Goal: Task Accomplishment & Management: Use online tool/utility

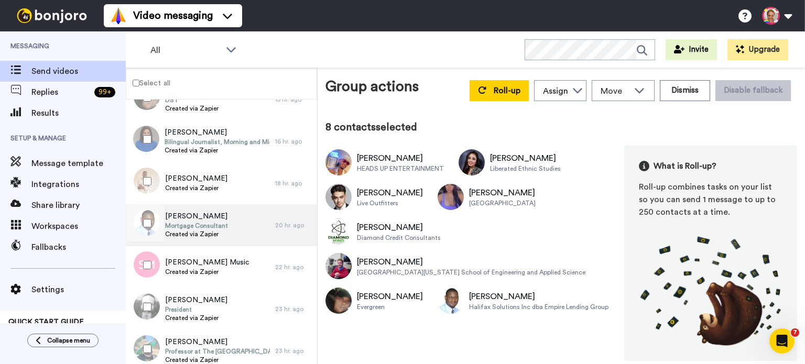
scroll to position [489, 0]
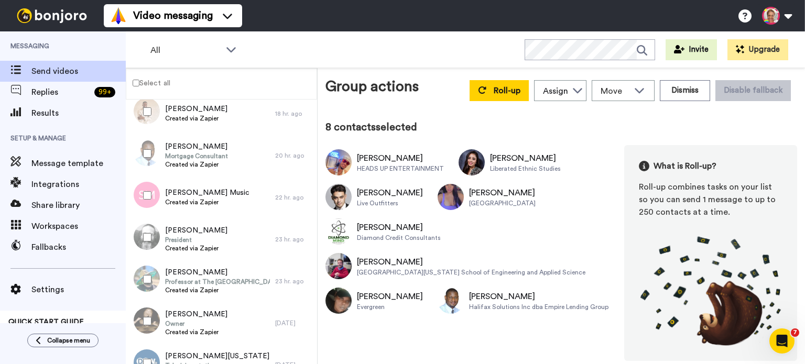
click at [147, 232] on div at bounding box center [145, 237] width 38 height 37
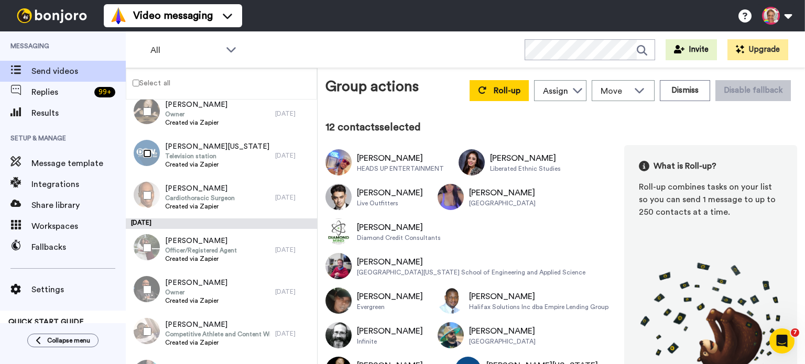
scroll to position [768, 0]
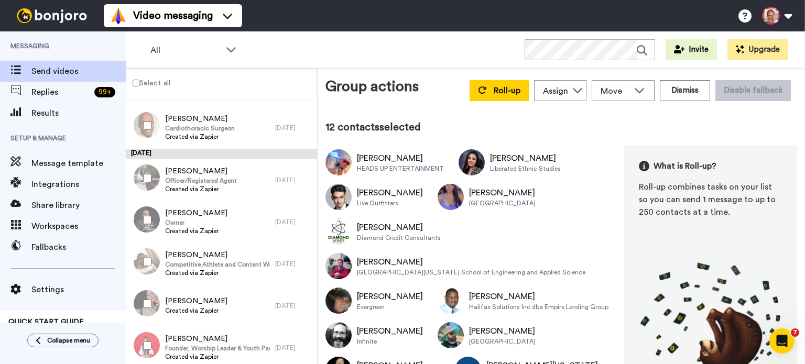
click at [152, 180] on div at bounding box center [145, 178] width 38 height 37
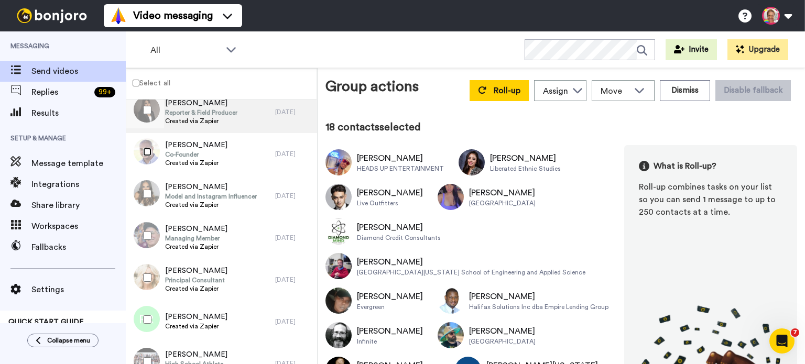
scroll to position [1117, 0]
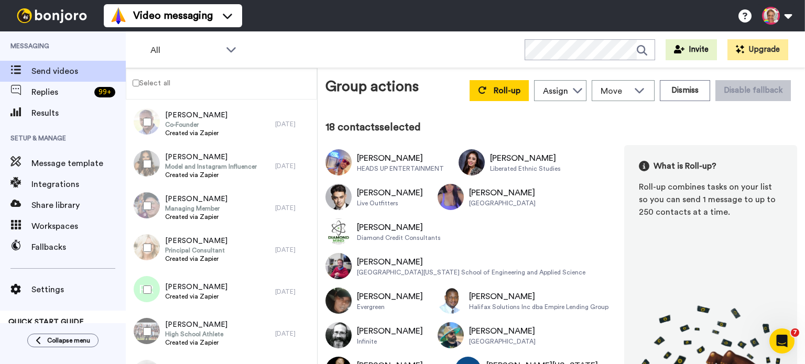
click at [147, 158] on div at bounding box center [145, 164] width 38 height 37
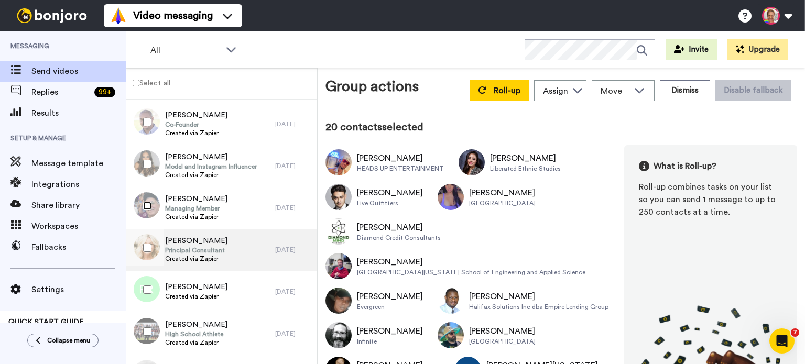
scroll to position [1187, 0]
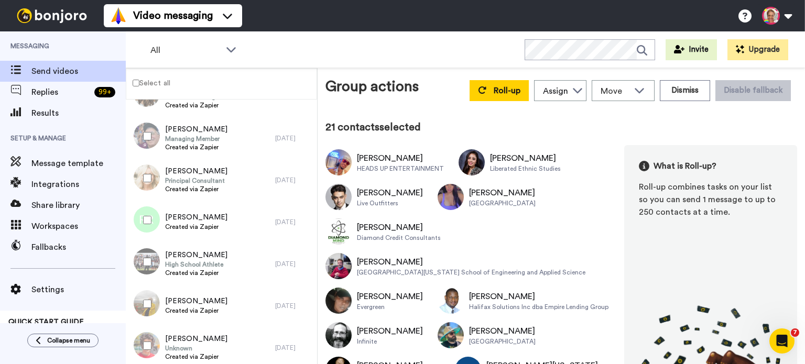
click at [144, 224] on div at bounding box center [145, 220] width 38 height 37
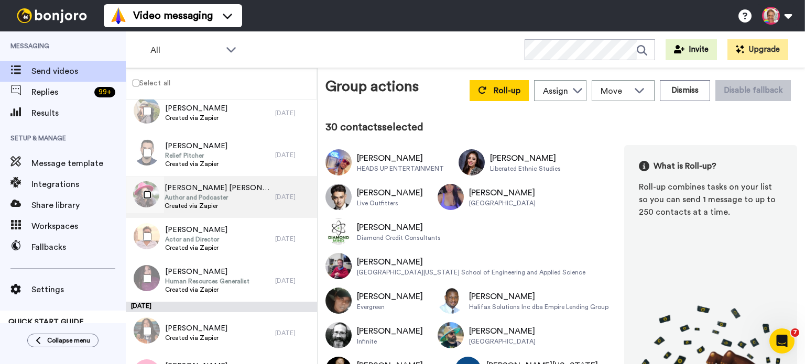
scroll to position [3074, 0]
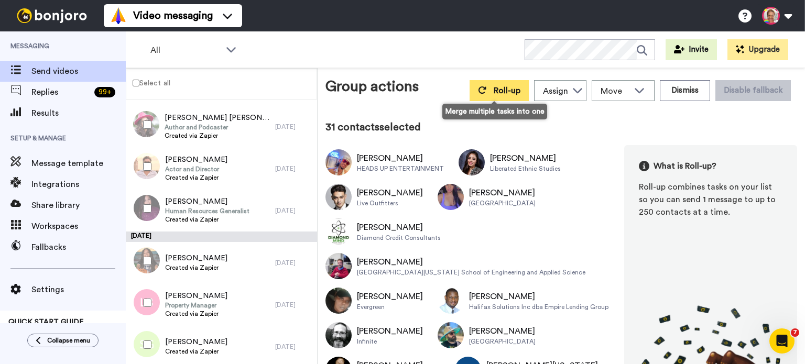
click at [478, 90] on icon at bounding box center [482, 90] width 8 height 8
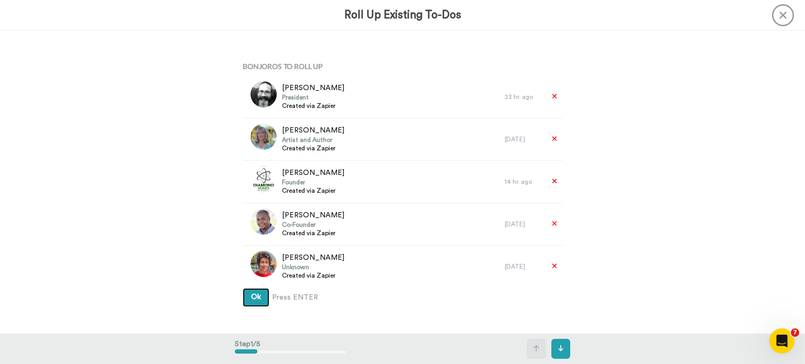
click at [259, 301] on button "Ok" at bounding box center [256, 297] width 27 height 19
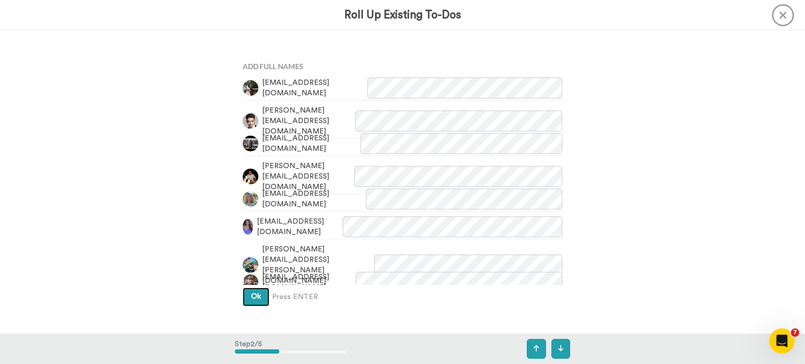
click at [259, 299] on button "Ok" at bounding box center [256, 297] width 27 height 19
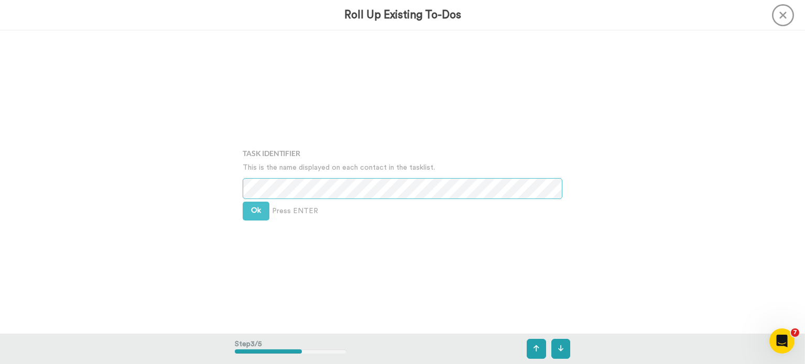
scroll to position [607, 0]
click at [256, 213] on button "Ok" at bounding box center [256, 210] width 27 height 19
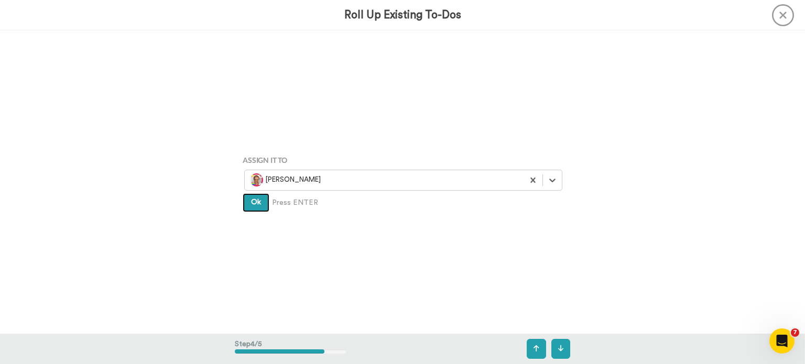
click at [251, 211] on button "Ok" at bounding box center [256, 202] width 27 height 19
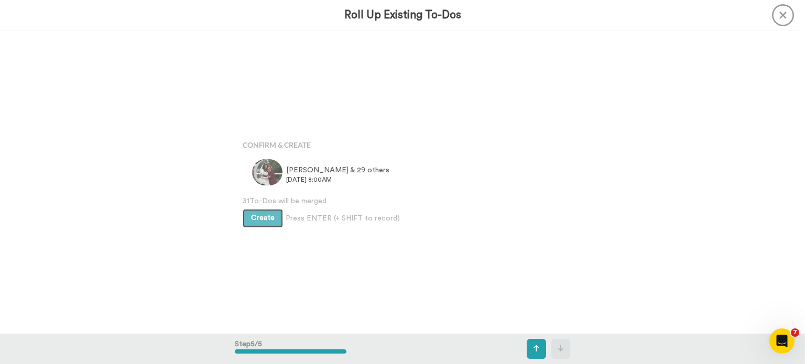
scroll to position [1212, 0]
click at [251, 218] on span "Create" at bounding box center [263, 217] width 24 height 7
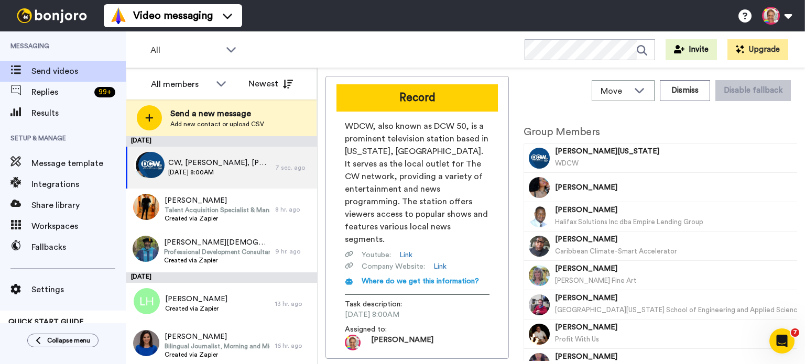
click at [574, 27] on div "Video messaging Help docs Settings" at bounding box center [454, 15] width 701 height 31
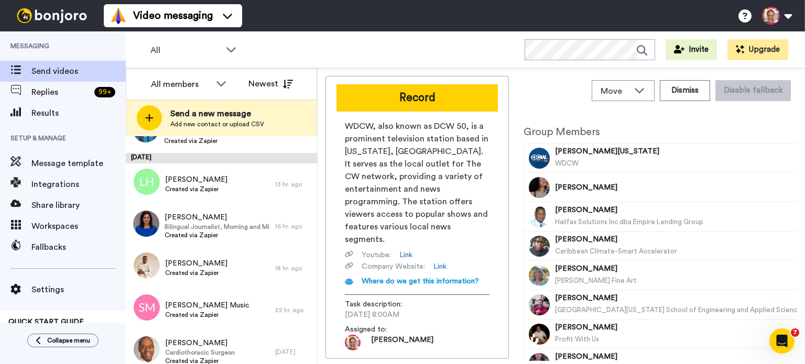
scroll to position [139, 0]
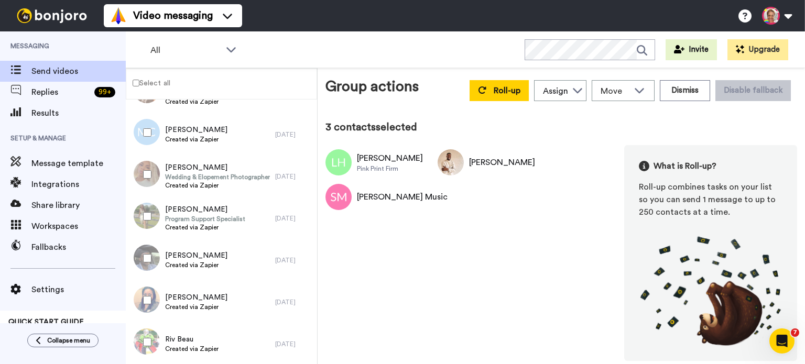
scroll to position [279, 0]
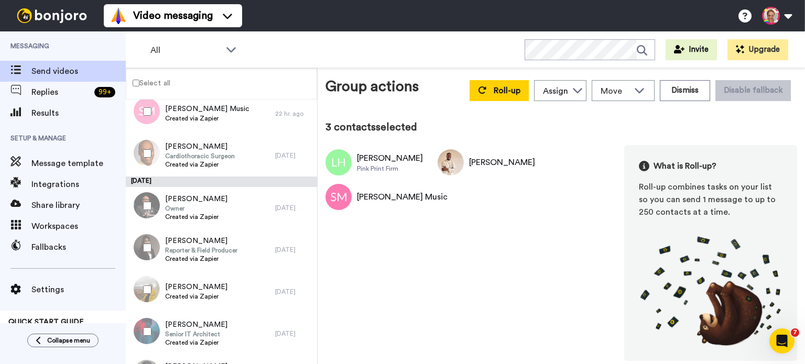
click at [147, 243] on div at bounding box center [145, 247] width 38 height 37
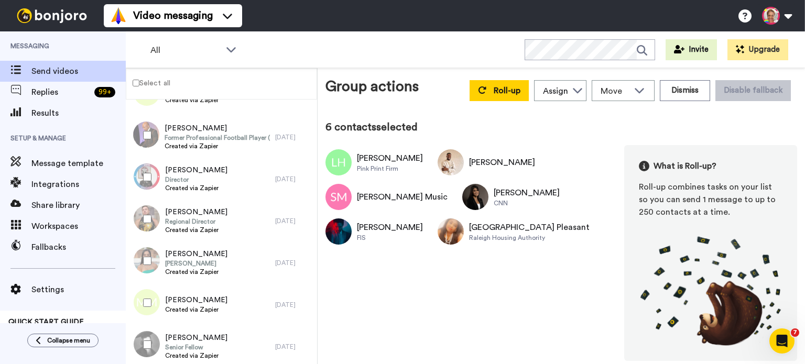
scroll to position [1396, 0]
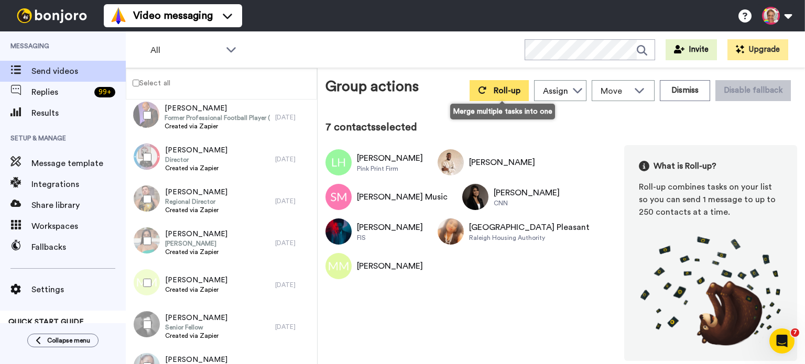
click at [480, 95] on button "Roll-up" at bounding box center [498, 90] width 59 height 21
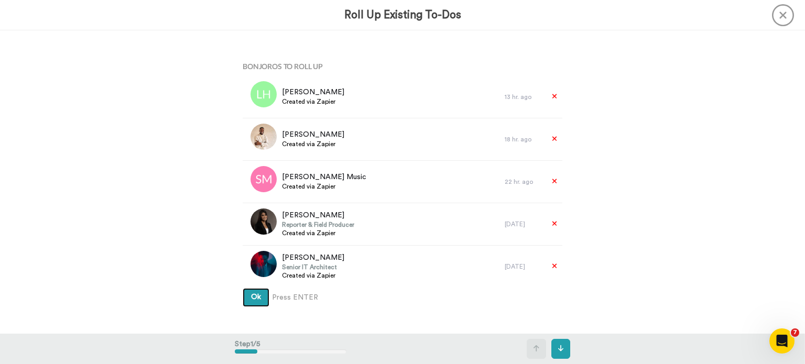
click at [257, 291] on button "Ok" at bounding box center [256, 297] width 27 height 19
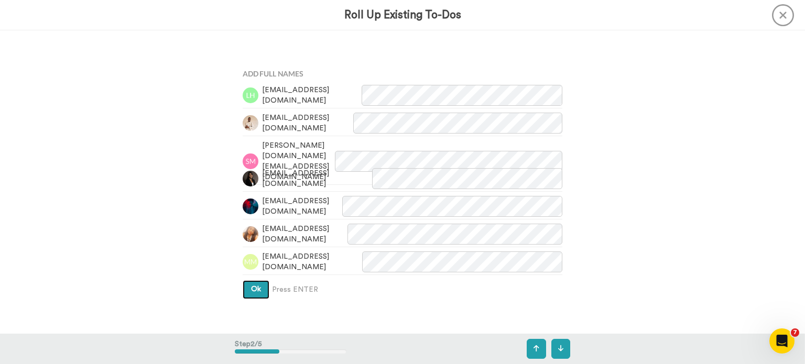
click at [257, 292] on span "Ok" at bounding box center [256, 288] width 10 height 7
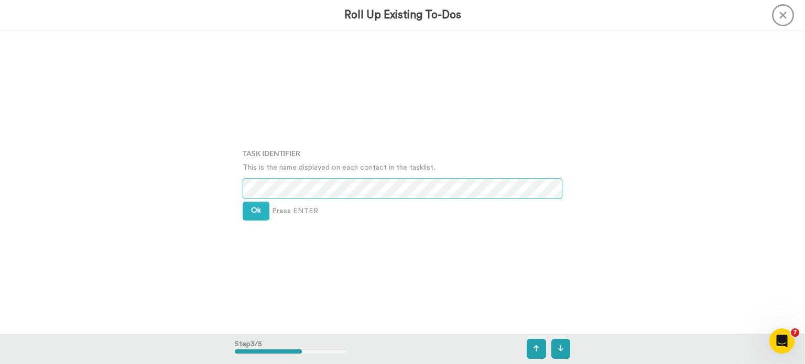
scroll to position [607, 0]
click at [256, 206] on span "Ok" at bounding box center [256, 209] width 10 height 7
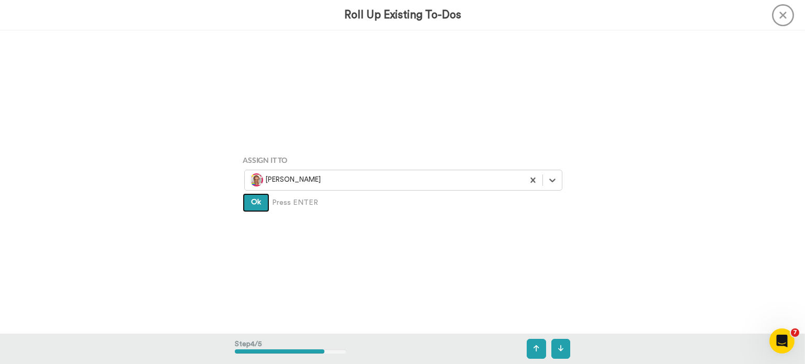
click at [258, 205] on button "Ok" at bounding box center [256, 202] width 27 height 19
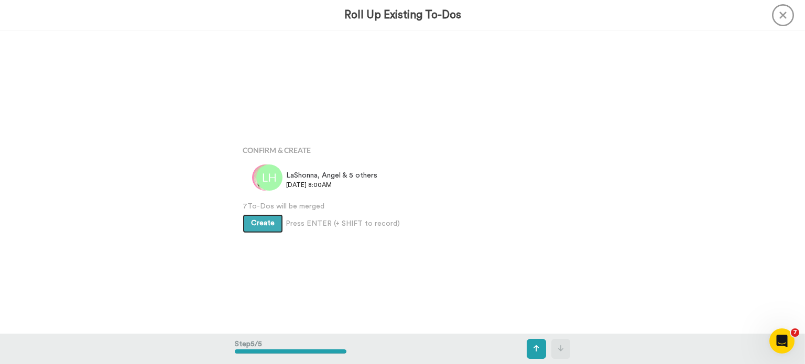
scroll to position [1212, 0]
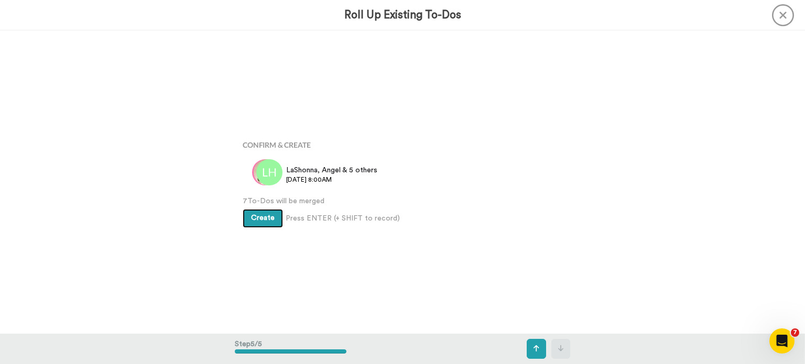
click at [258, 217] on span "Create" at bounding box center [263, 217] width 24 height 7
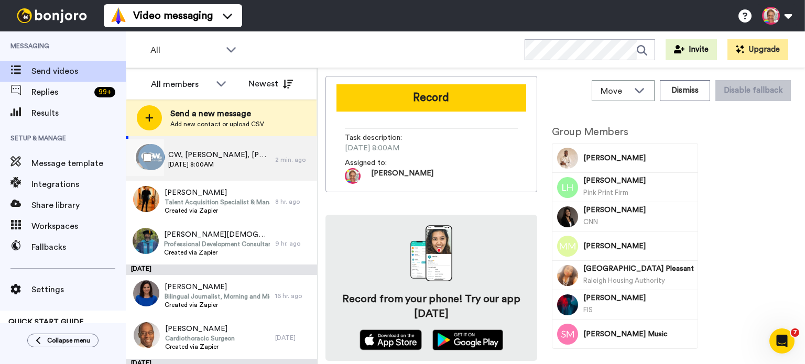
scroll to position [70, 0]
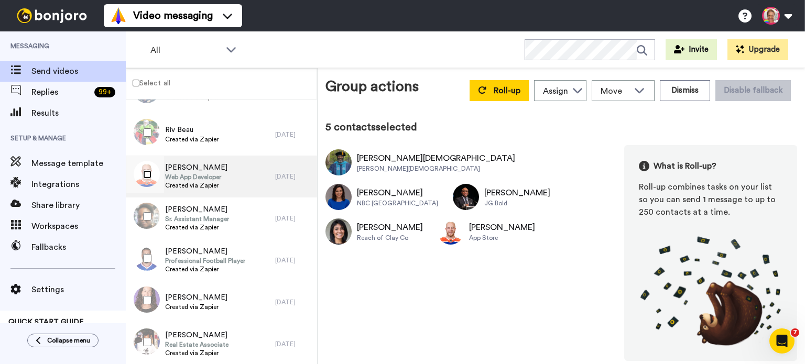
scroll to position [768, 0]
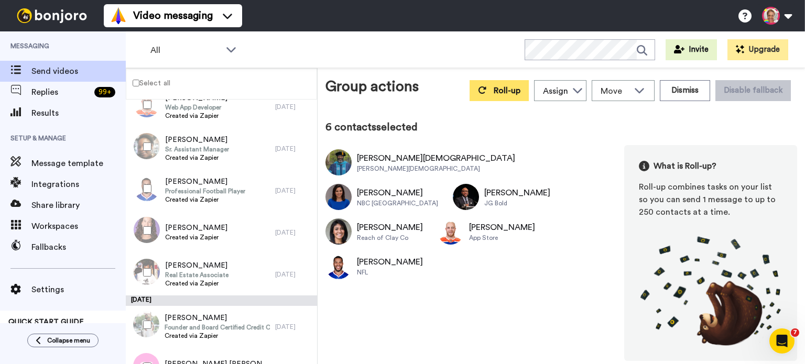
drag, startPoint x: 485, startPoint y: 103, endPoint x: 487, endPoint y: 92, distance: 10.6
click at [486, 101] on div "Roll-up Assign Credit Repair Cloud Rhonda Giraudy Troy Hitt Move WORKSPACES Vie…" at bounding box center [630, 90] width 334 height 29
click at [486, 90] on icon at bounding box center [482, 90] width 8 height 8
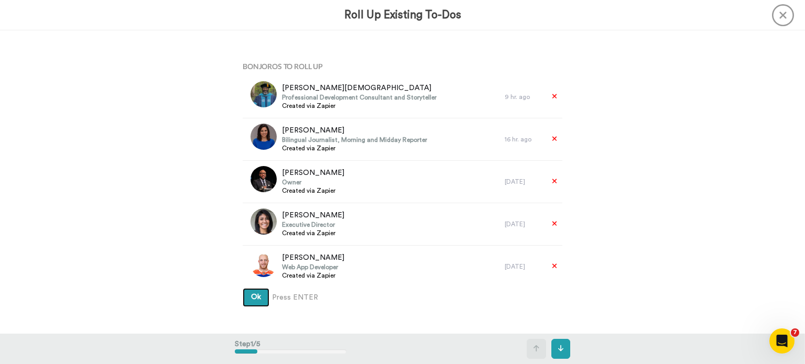
click at [245, 304] on button "Ok" at bounding box center [256, 297] width 27 height 19
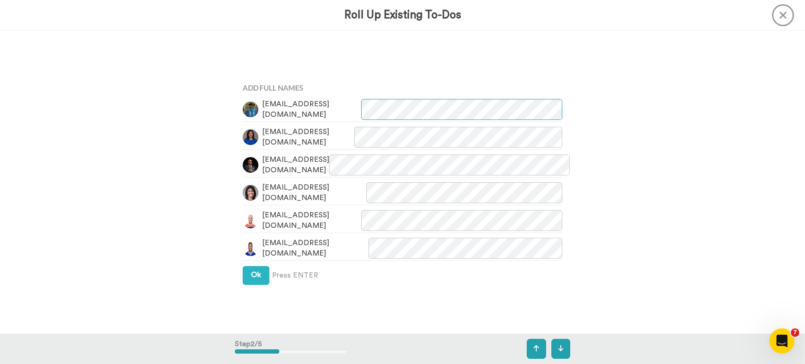
scroll to position [303, 0]
click at [254, 274] on span "Ok" at bounding box center [256, 274] width 10 height 7
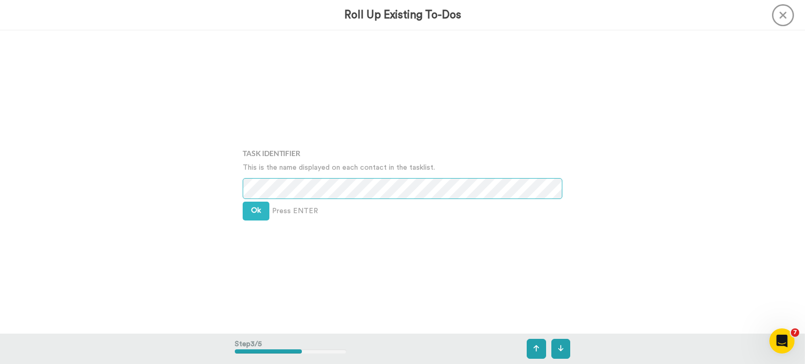
scroll to position [607, 0]
click at [252, 215] on button "Ok" at bounding box center [256, 210] width 27 height 19
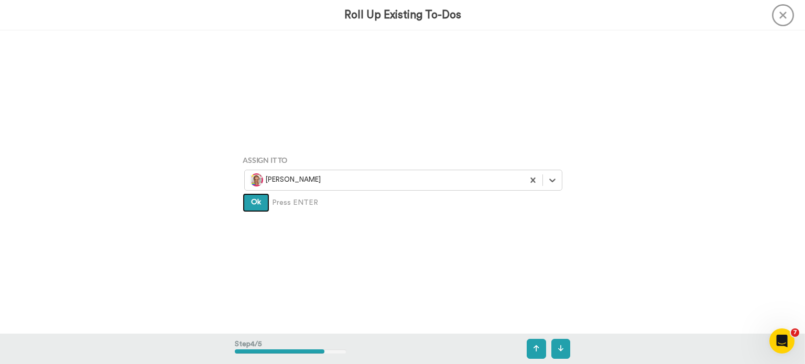
click at [255, 205] on span "Ok" at bounding box center [256, 202] width 10 height 7
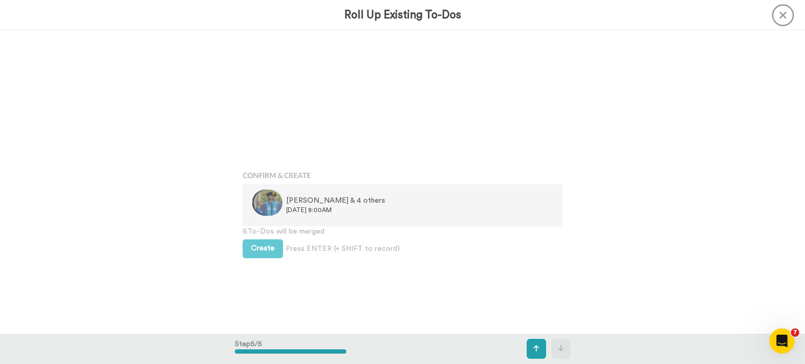
scroll to position [1212, 0]
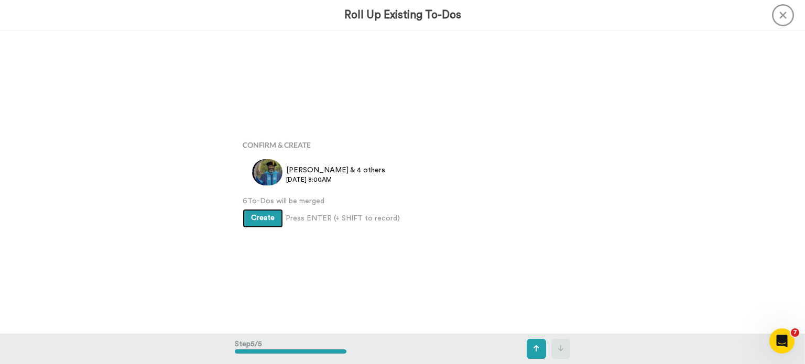
click at [255, 218] on span "Create" at bounding box center [263, 217] width 24 height 7
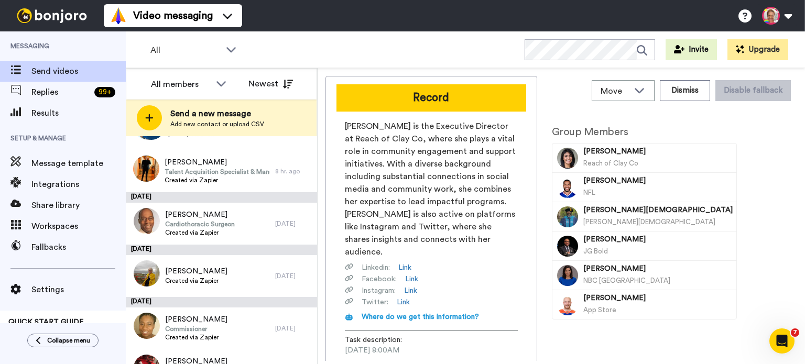
scroll to position [139, 0]
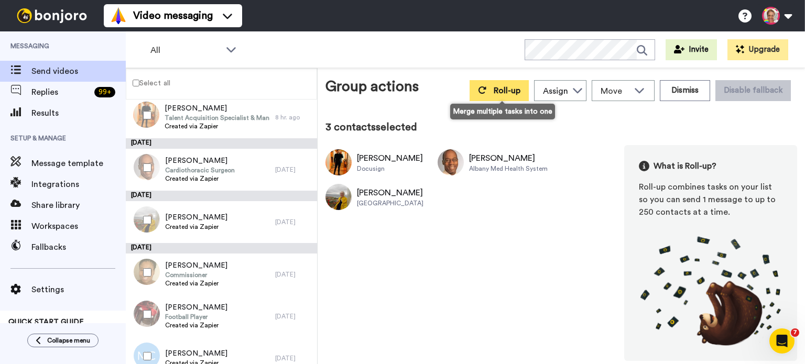
click at [501, 83] on button "Roll-up" at bounding box center [498, 90] width 59 height 21
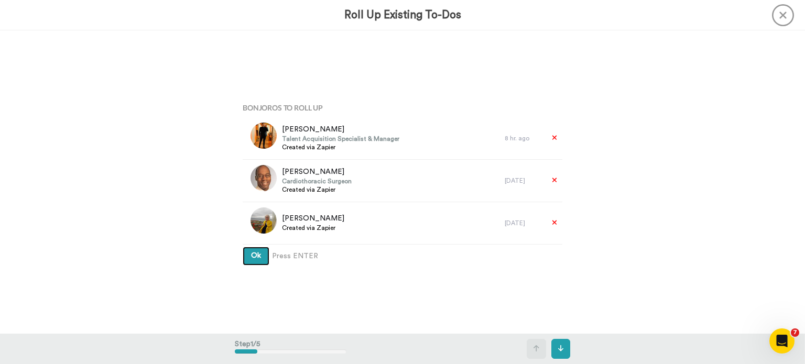
click at [258, 253] on button "Ok" at bounding box center [256, 256] width 27 height 19
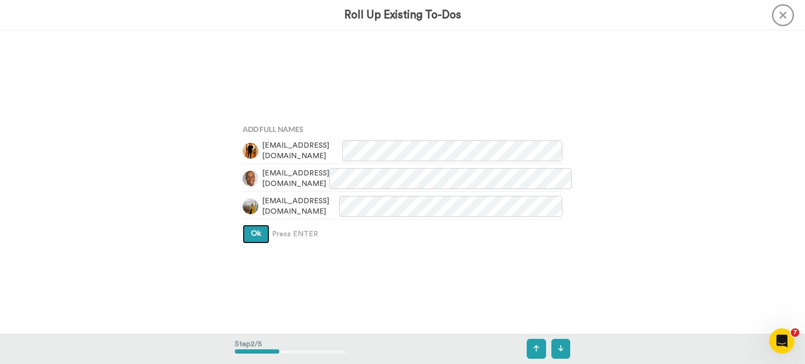
click at [256, 237] on button "Ok" at bounding box center [256, 234] width 27 height 19
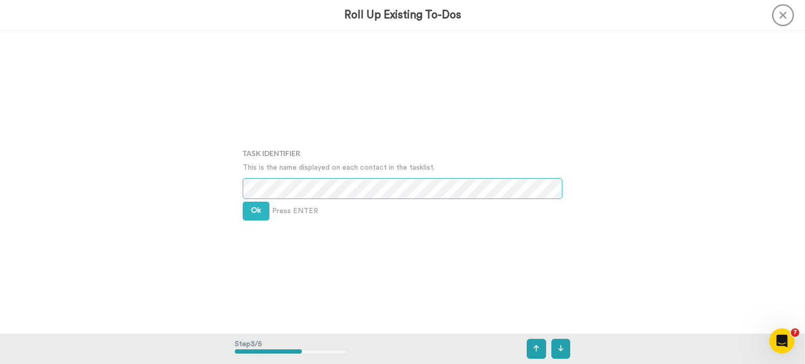
scroll to position [607, 0]
click at [254, 210] on span "Ok" at bounding box center [256, 209] width 10 height 7
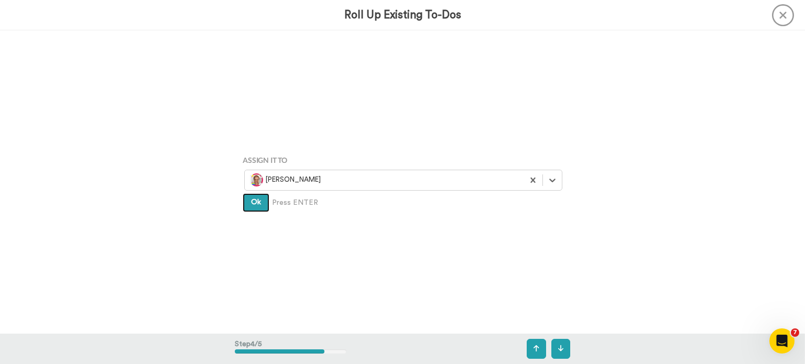
click at [254, 212] on button "Ok" at bounding box center [256, 202] width 27 height 19
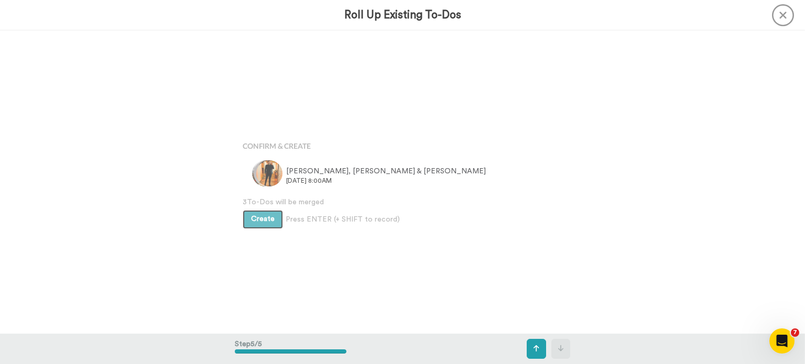
scroll to position [1212, 0]
click at [254, 212] on button "Create" at bounding box center [263, 218] width 40 height 19
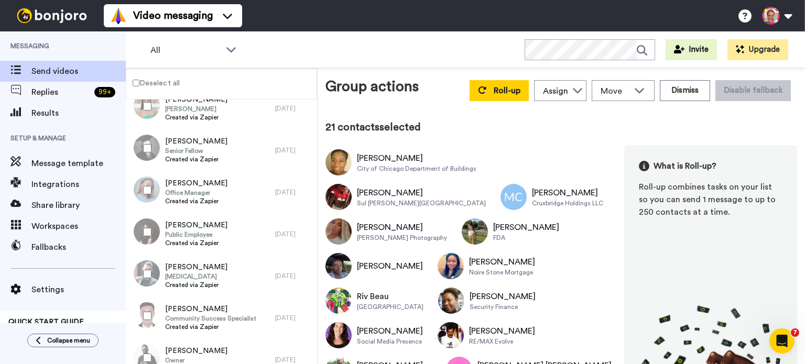
scroll to position [1006, 0]
click at [147, 228] on div at bounding box center [145, 233] width 38 height 37
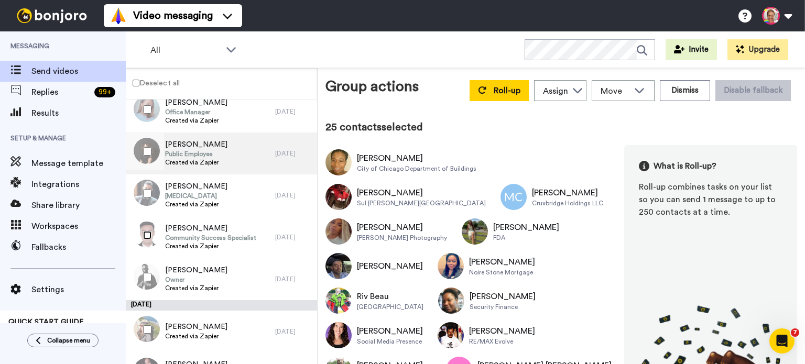
scroll to position [1146, 0]
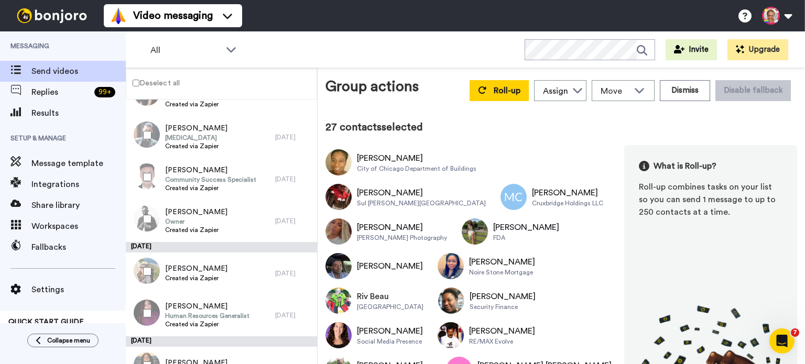
click at [146, 317] on div at bounding box center [145, 313] width 38 height 37
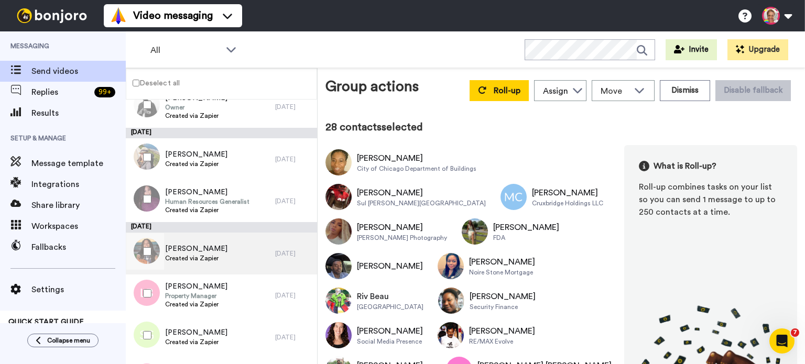
scroll to position [1286, 0]
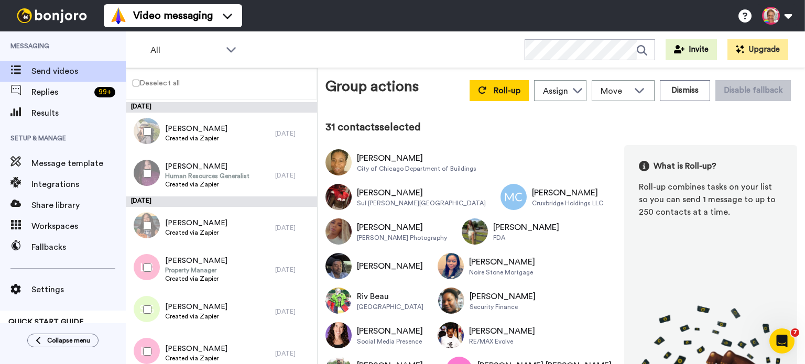
click at [142, 354] on div at bounding box center [145, 351] width 38 height 37
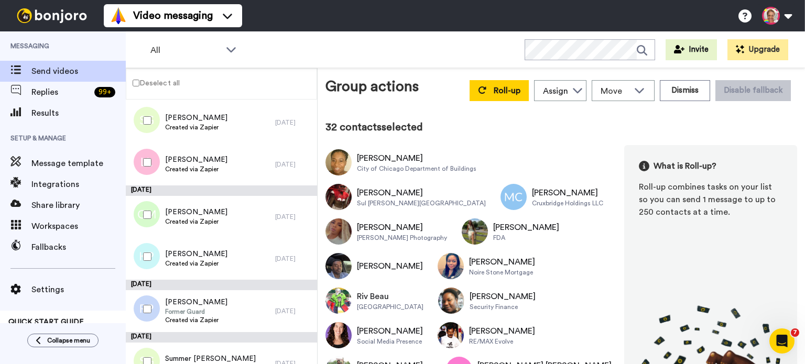
scroll to position [1495, 0]
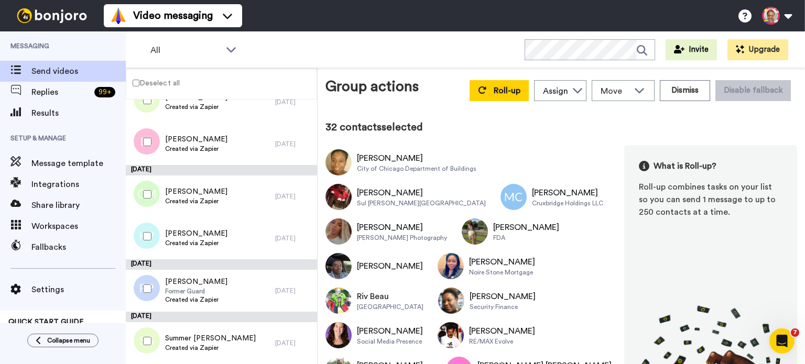
click at [151, 197] on div at bounding box center [145, 194] width 38 height 37
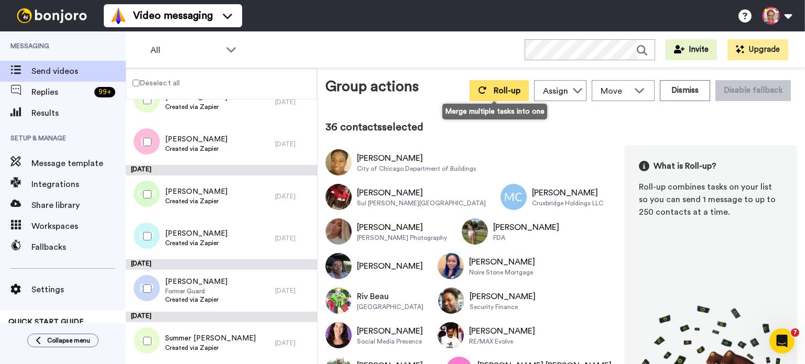
click at [479, 91] on icon at bounding box center [482, 90] width 8 height 8
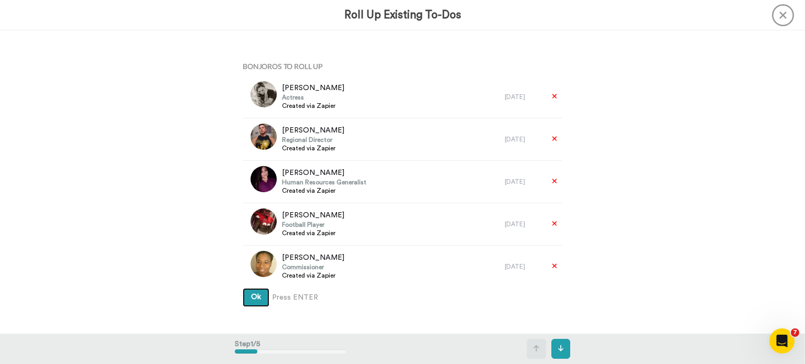
click at [255, 299] on span "Ok" at bounding box center [256, 296] width 10 height 7
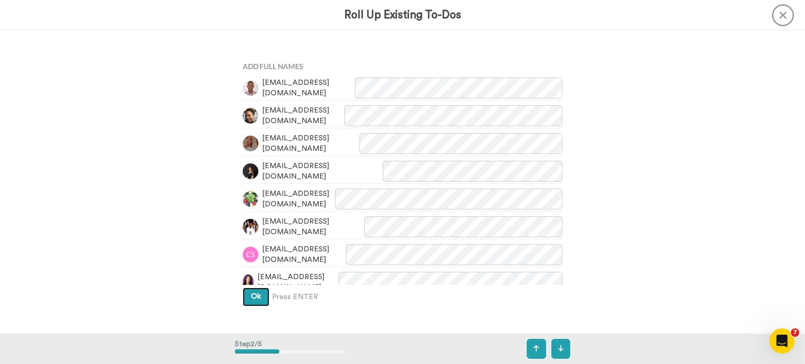
click at [251, 299] on span "Ok" at bounding box center [256, 296] width 10 height 7
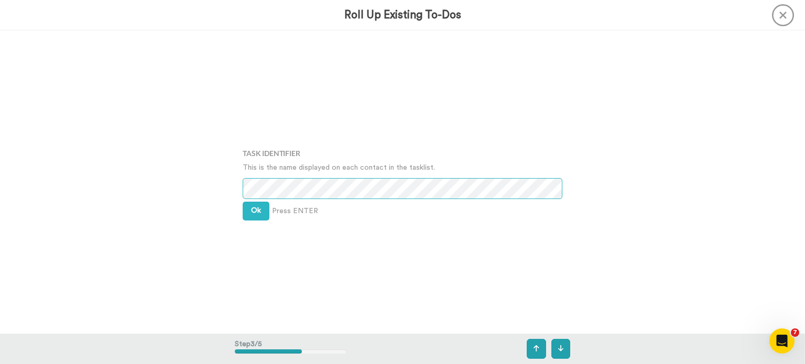
scroll to position [607, 0]
click at [253, 215] on button "Ok" at bounding box center [256, 210] width 27 height 19
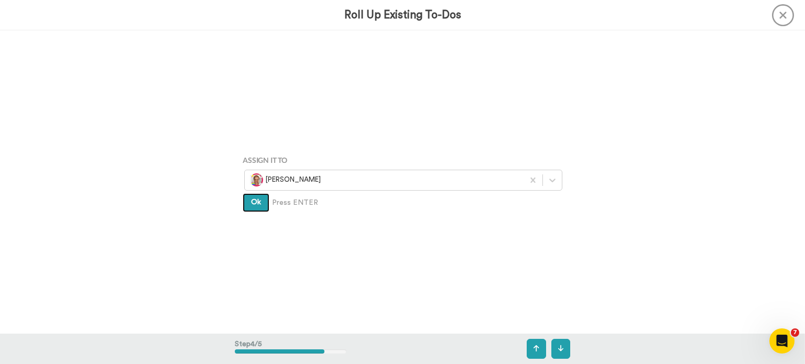
click at [260, 197] on button "Ok" at bounding box center [256, 202] width 27 height 19
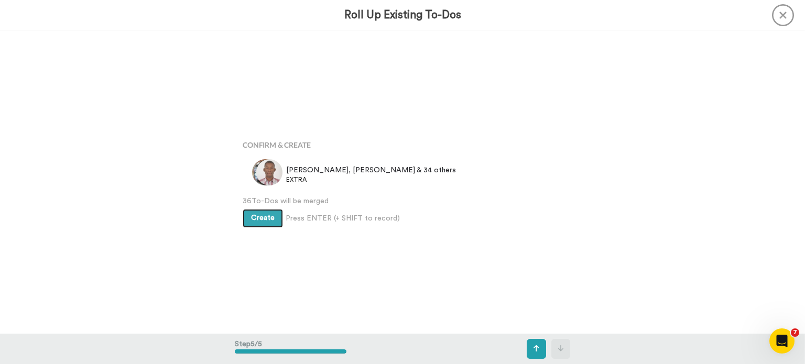
scroll to position [1212, 0]
click at [268, 226] on button "Create" at bounding box center [263, 218] width 40 height 19
